Goal: Check status: Check status

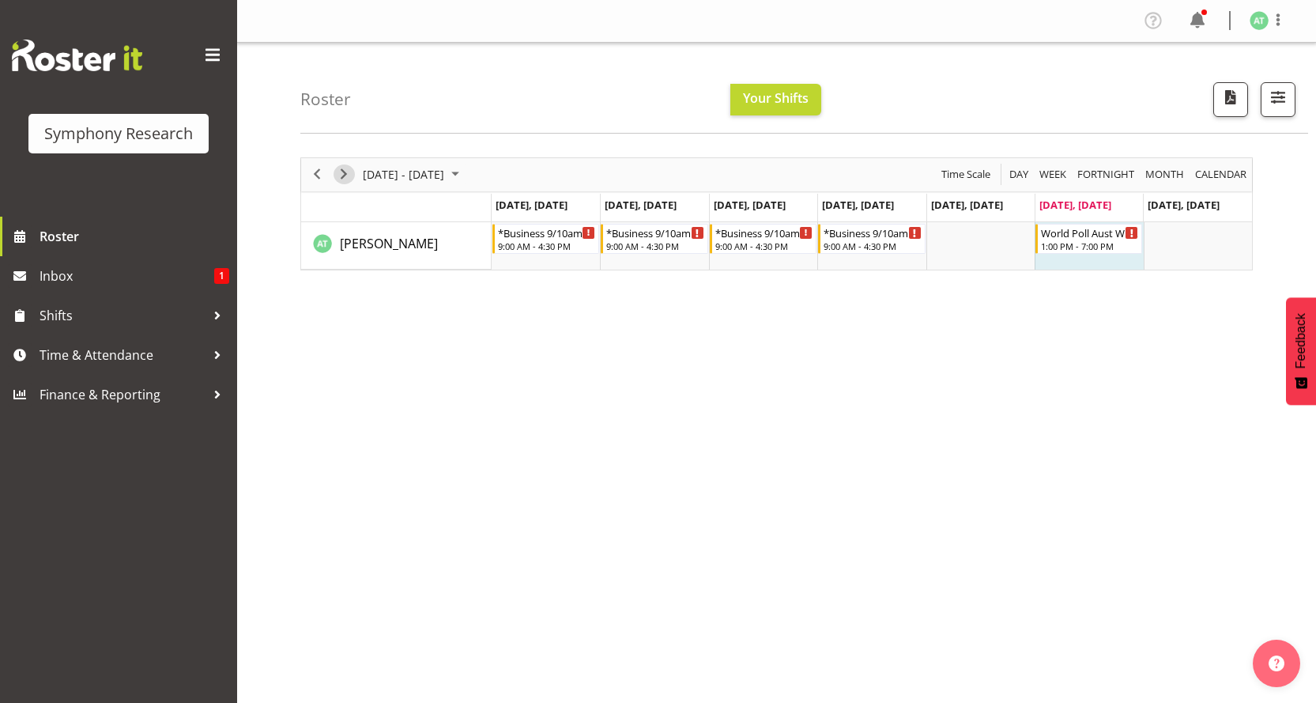
click at [344, 164] on span "Next" at bounding box center [343, 174] width 19 height 20
click at [1085, 225] on div "World Poll Aust Wkend 1:00 PM - 7:00 PM" at bounding box center [1090, 239] width 98 height 30
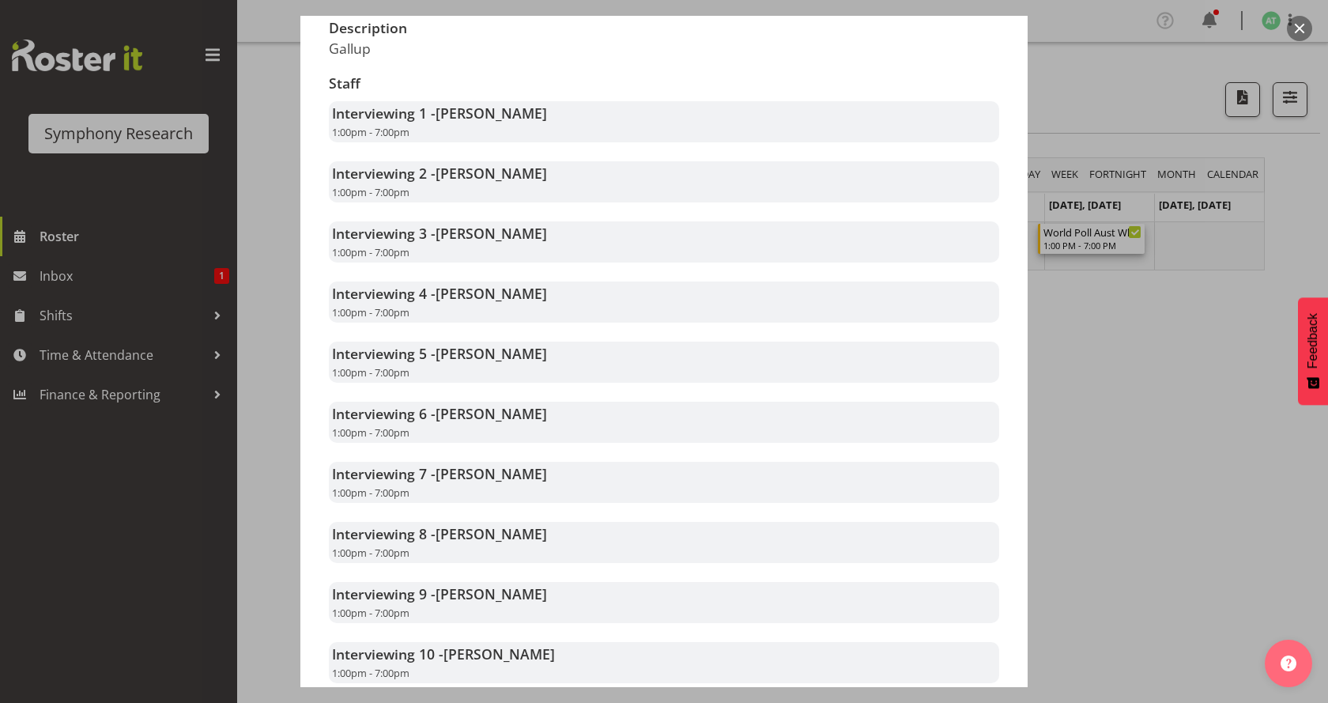
scroll to position [474, 0]
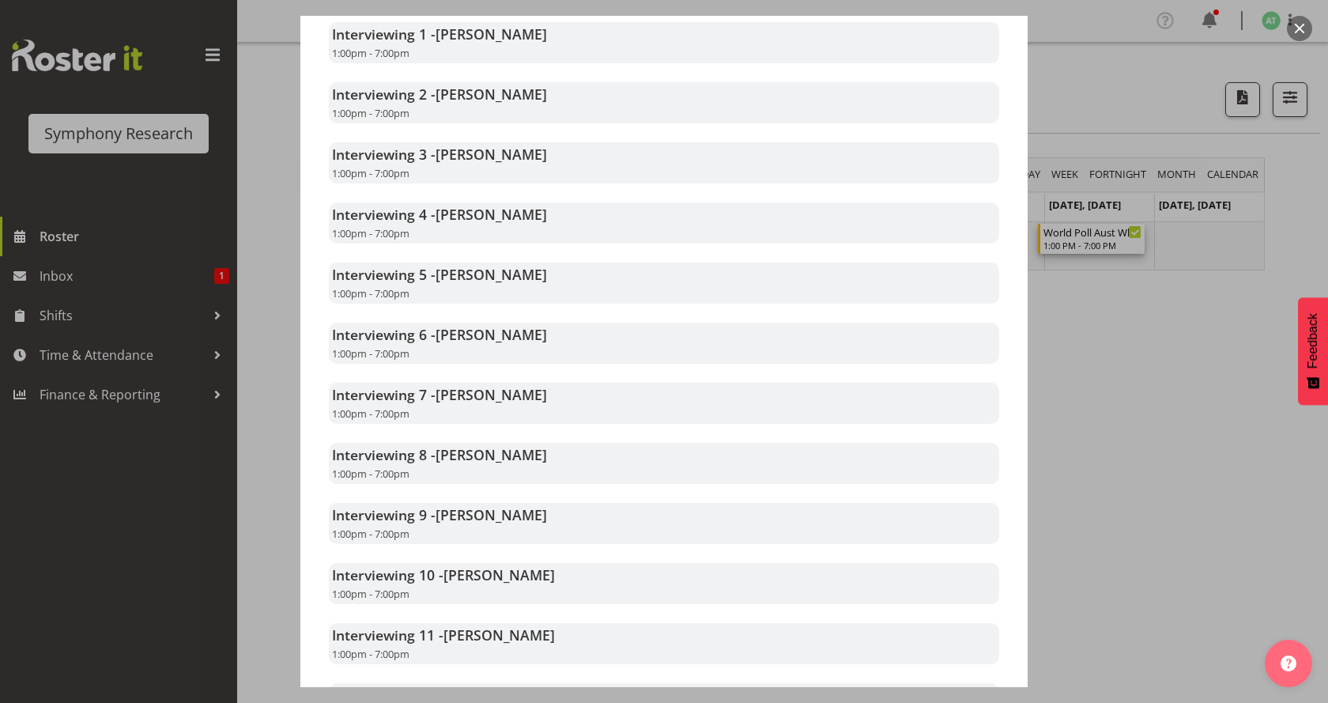
click at [1170, 429] on div at bounding box center [664, 351] width 1328 height 703
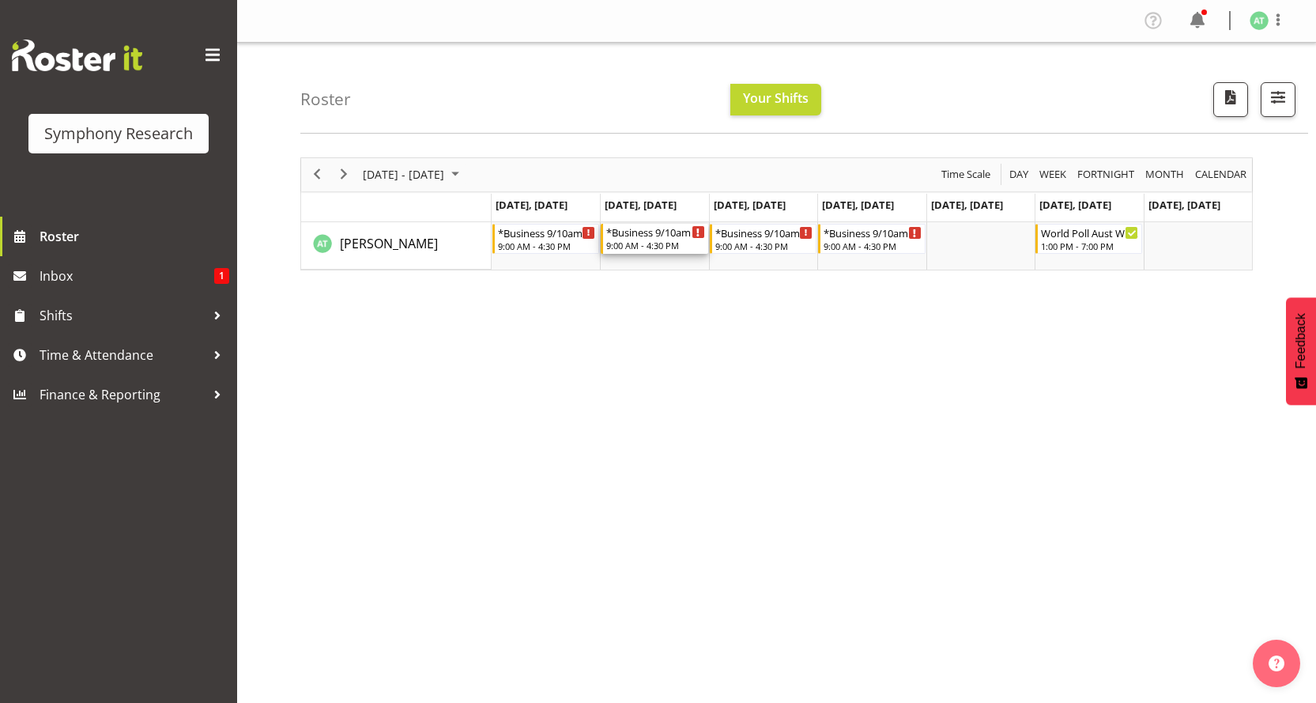
click at [641, 239] on div "9:00 AM - 4:30 PM" at bounding box center [655, 245] width 98 height 13
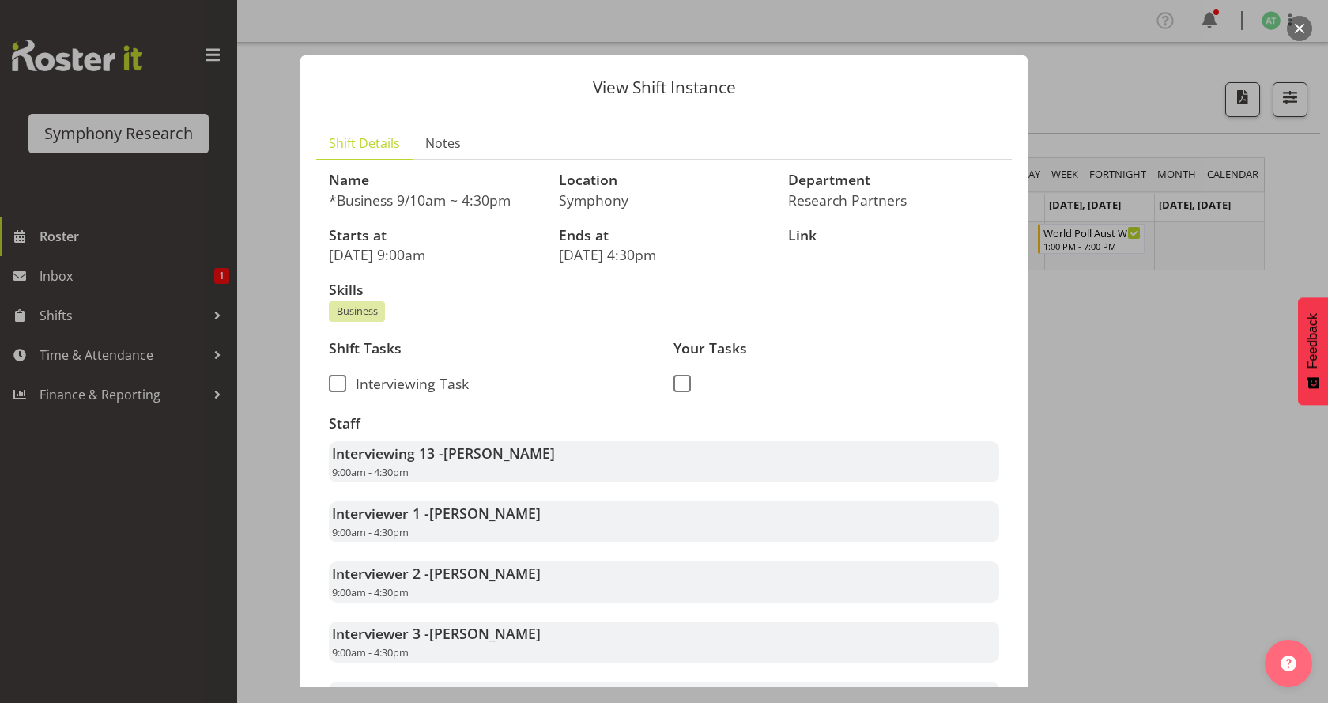
click at [1098, 360] on div at bounding box center [664, 351] width 1328 height 703
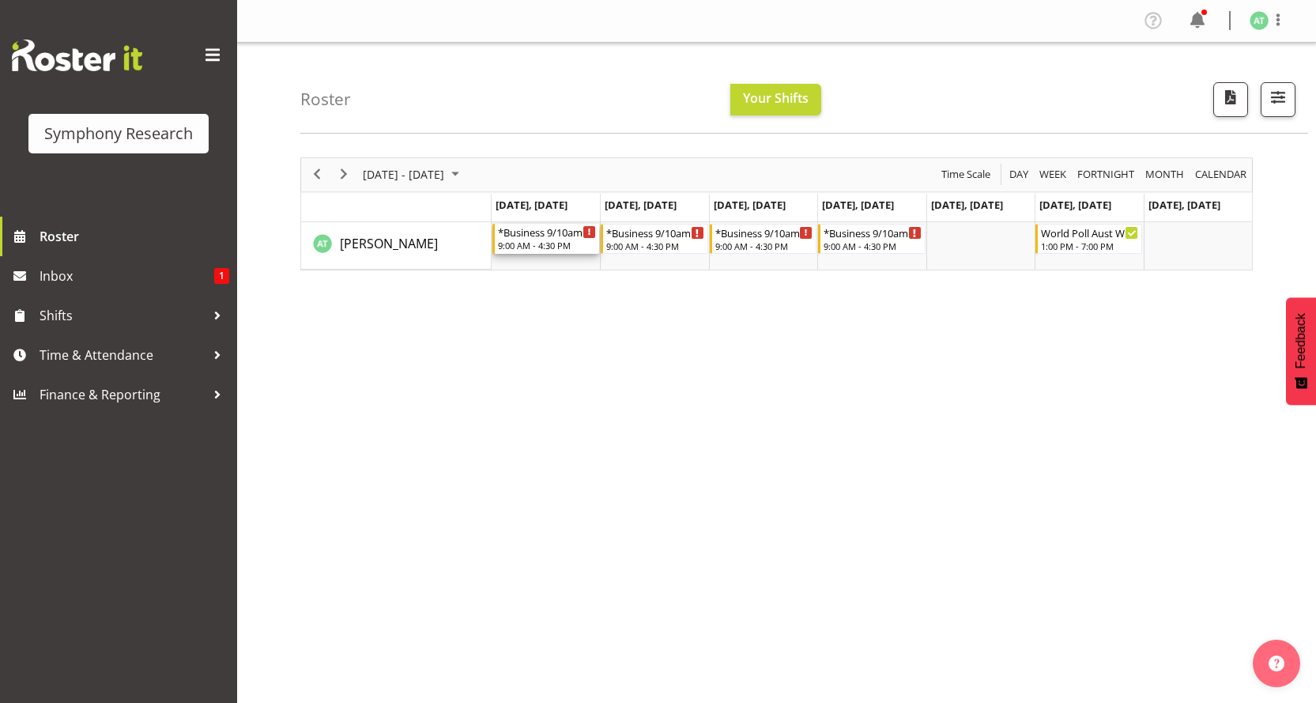
click at [526, 224] on div "*Business 9/10am ~ 4:30pm" at bounding box center [547, 232] width 98 height 16
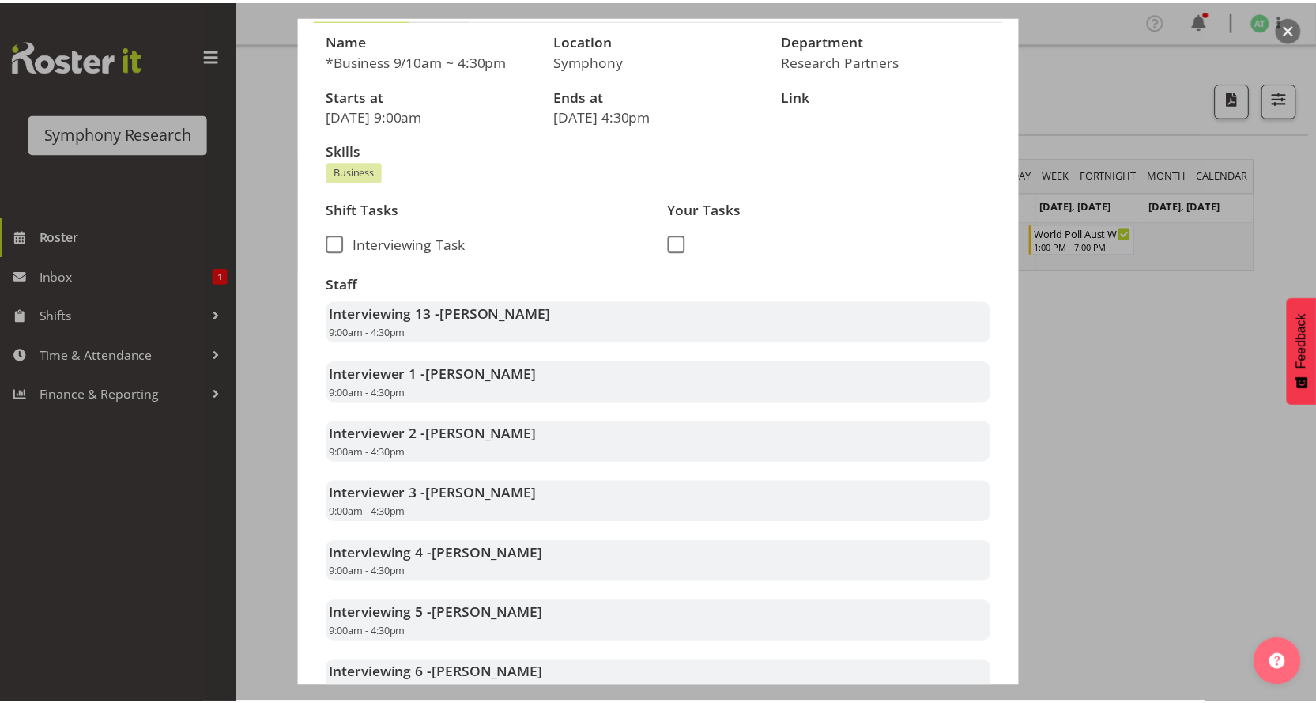
scroll to position [158, 0]
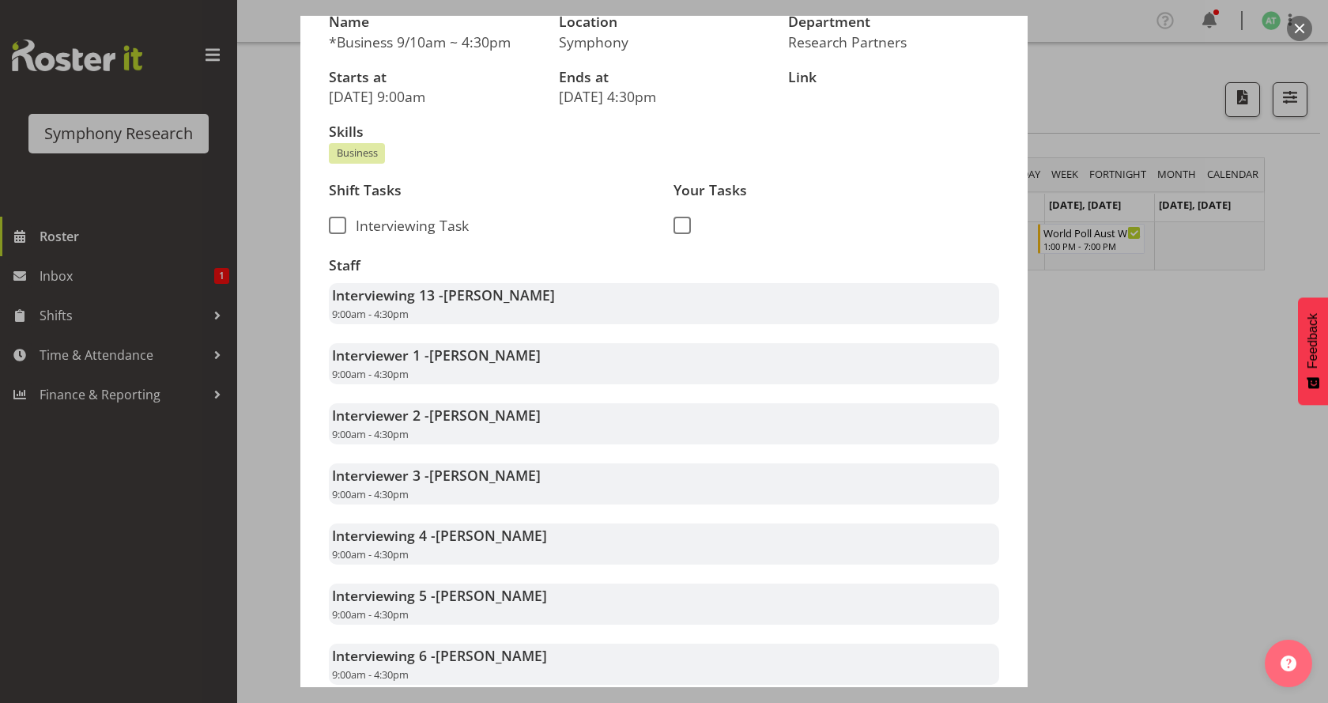
drag, startPoint x: 1147, startPoint y: 335, endPoint x: 1111, endPoint y: 319, distance: 39.3
click at [1150, 333] on div at bounding box center [664, 351] width 1328 height 703
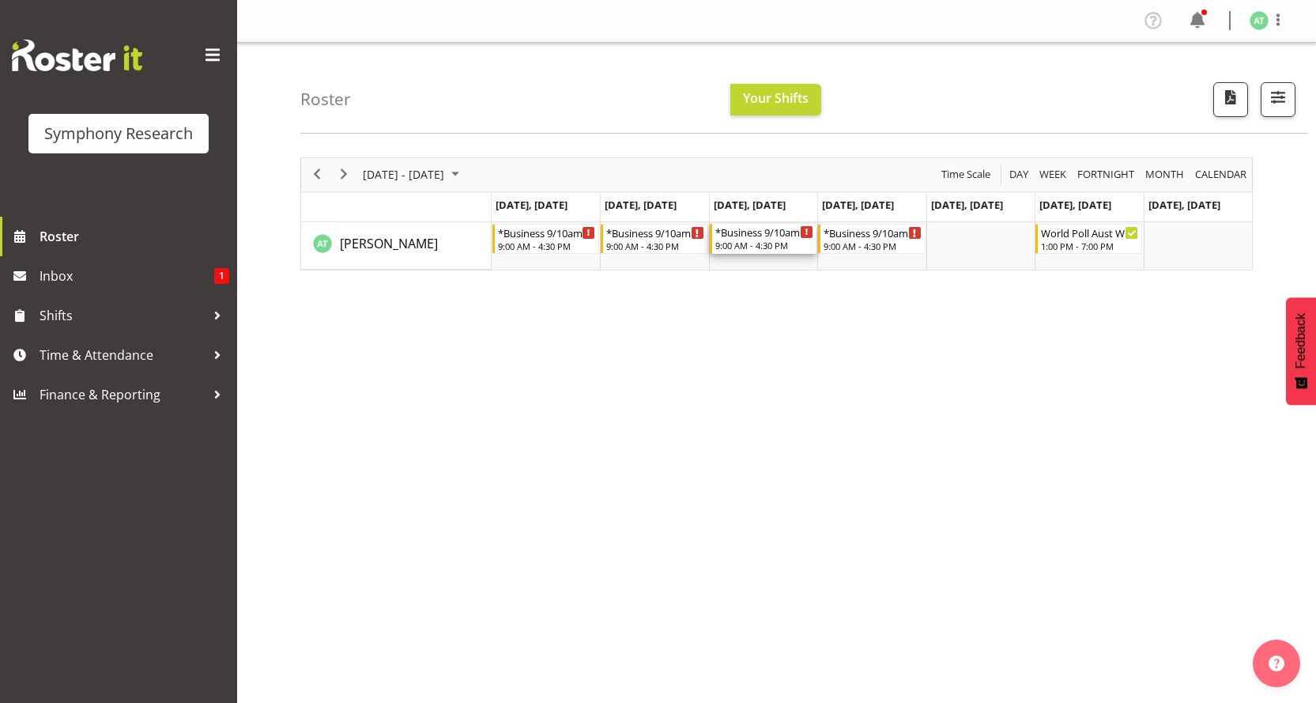
click at [749, 225] on div "*Business 9/10am ~ 4:30pm 9:00 AM - 4:30 PM" at bounding box center [764, 239] width 98 height 30
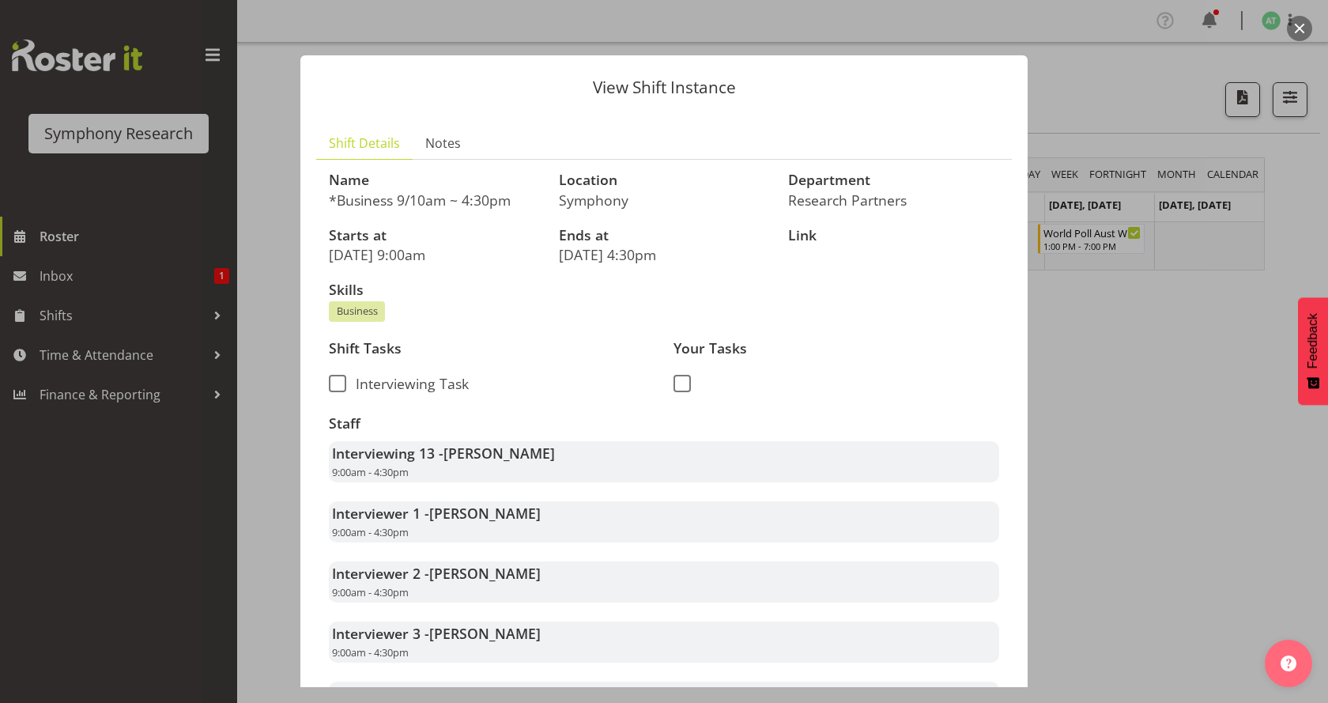
click at [1131, 354] on div at bounding box center [664, 351] width 1328 height 703
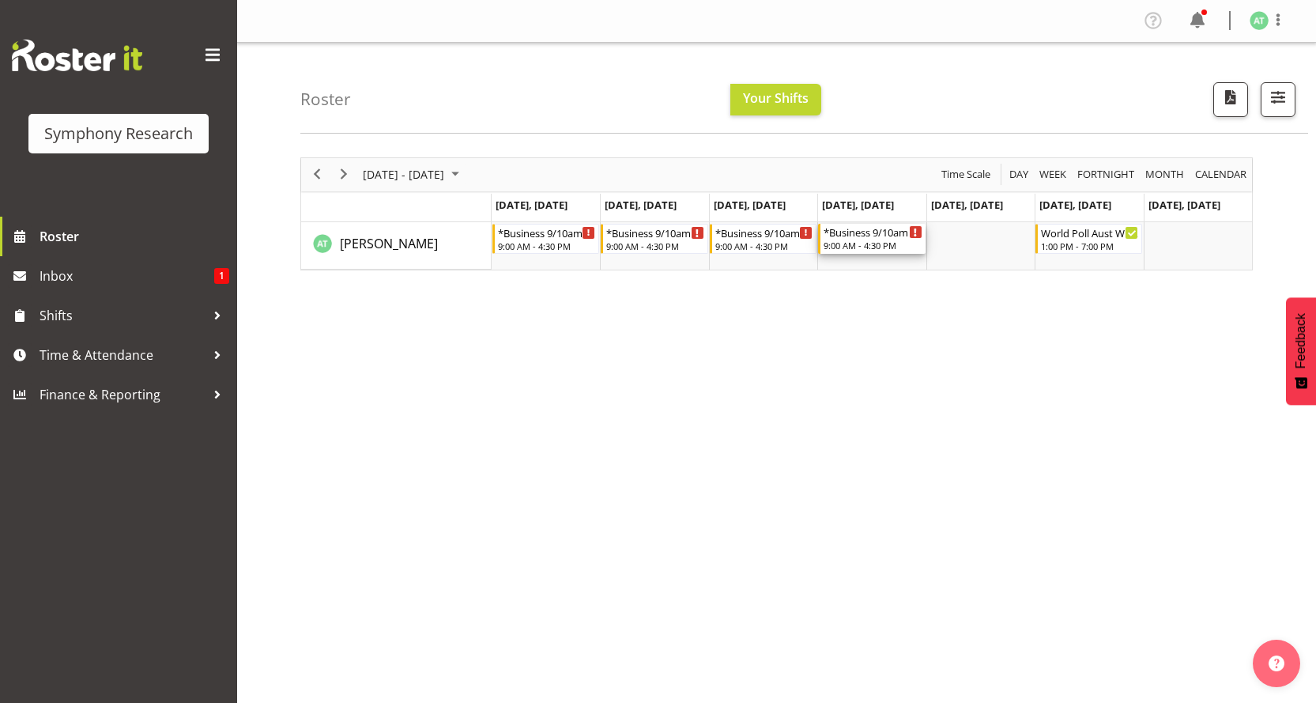
click at [865, 239] on div "9:00 AM - 4:30 PM" at bounding box center [873, 245] width 98 height 13
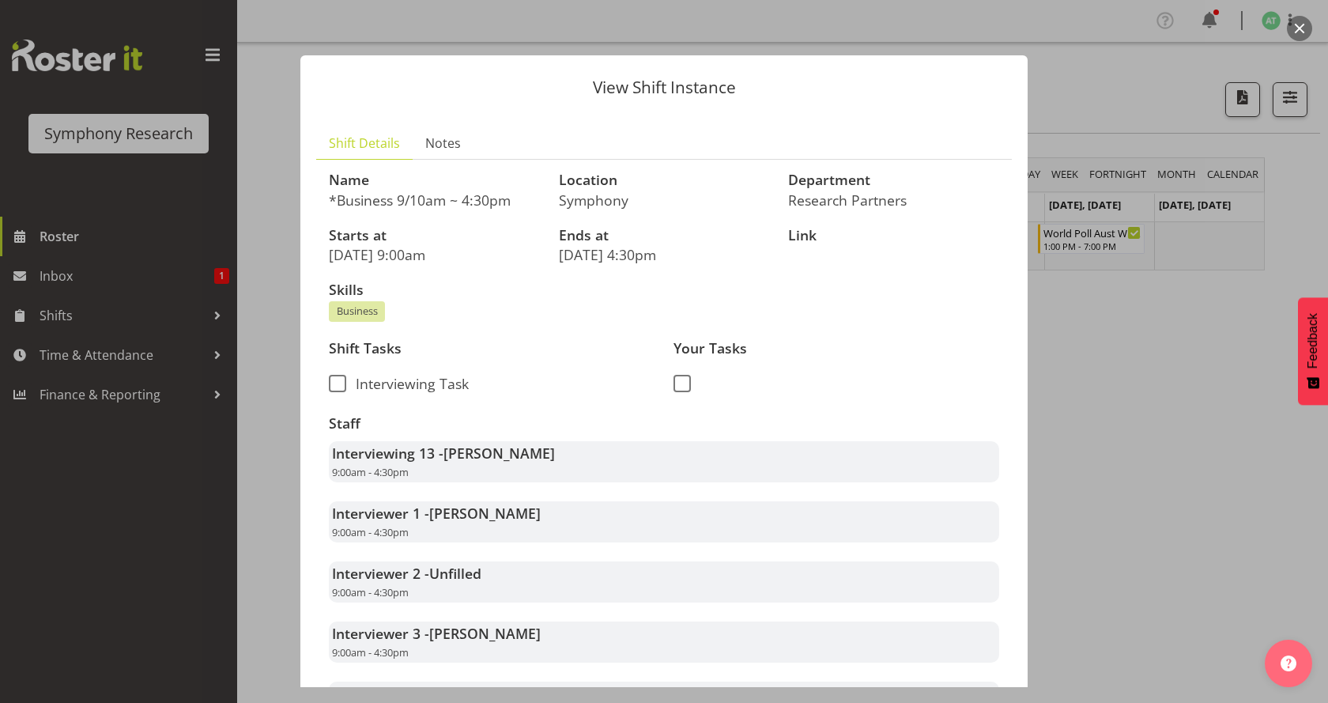
click at [1155, 353] on div at bounding box center [664, 351] width 1328 height 703
